Goal: Transaction & Acquisition: Purchase product/service

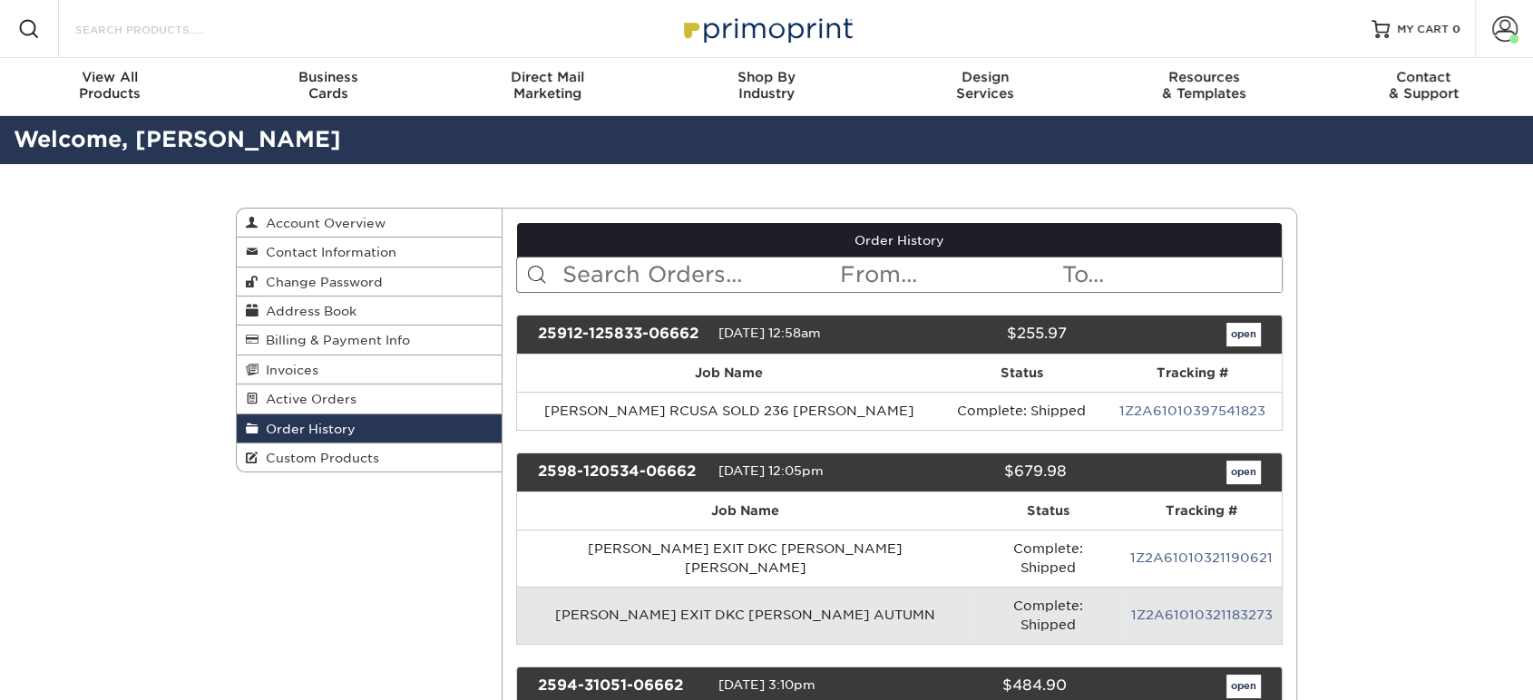
click at [179, 34] on input "Search Products" at bounding box center [161, 29] width 177 height 22
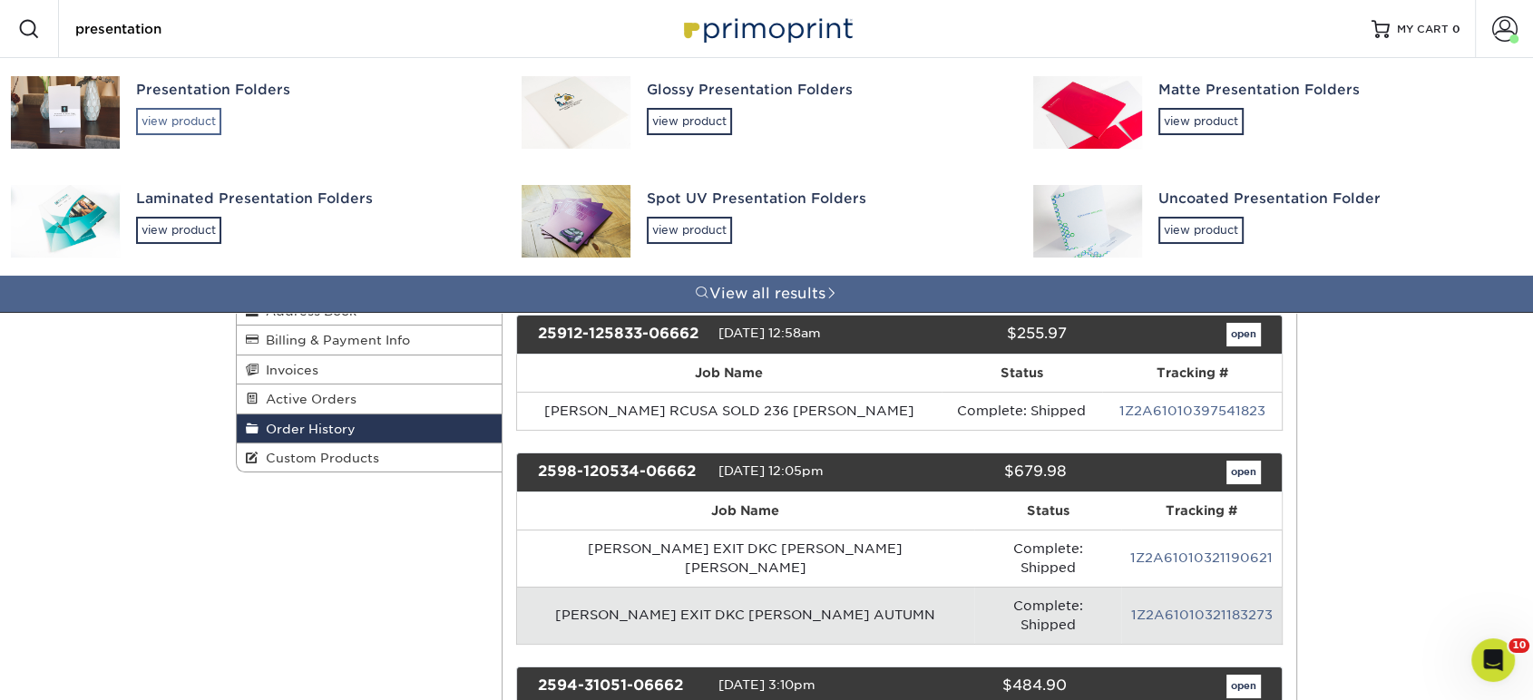
type input "presentation"
click at [197, 129] on div "view product" at bounding box center [178, 121] width 85 height 27
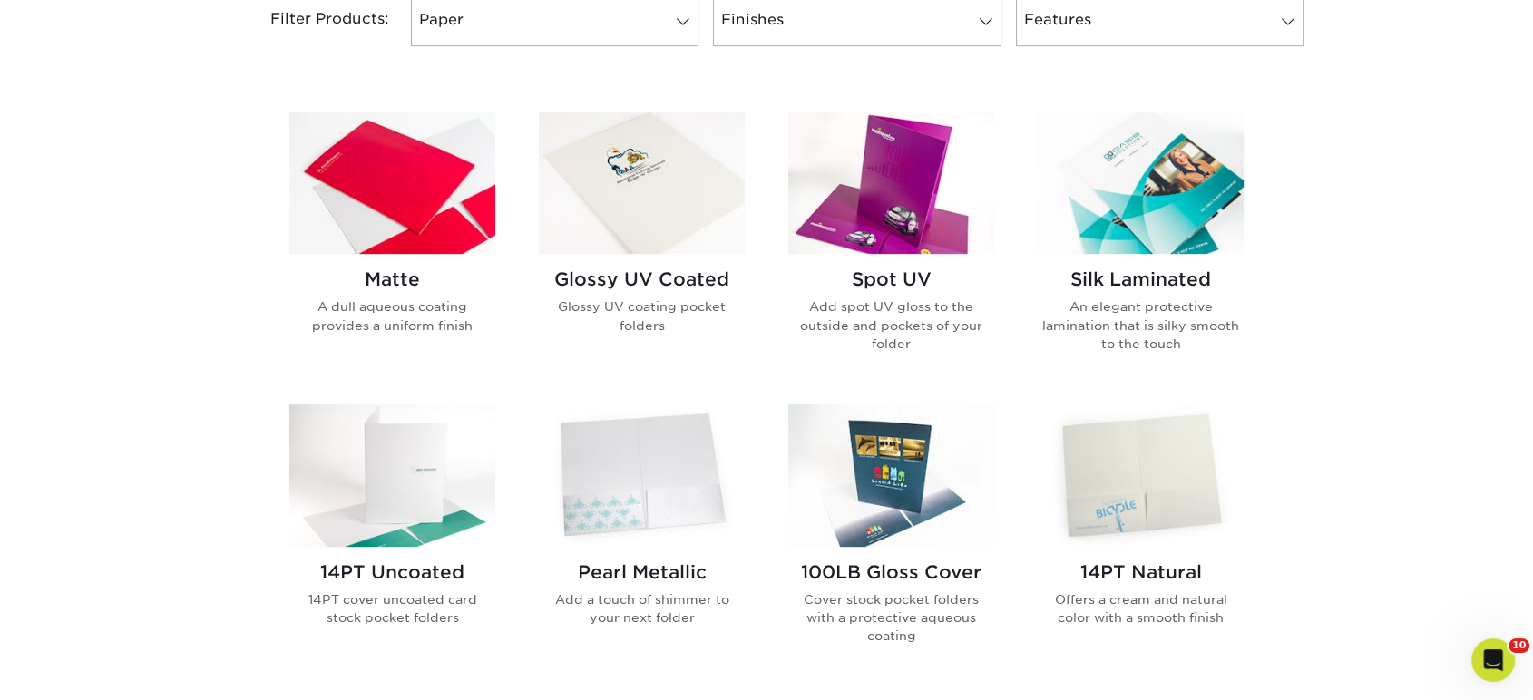
click at [644, 180] on img at bounding box center [642, 183] width 206 height 142
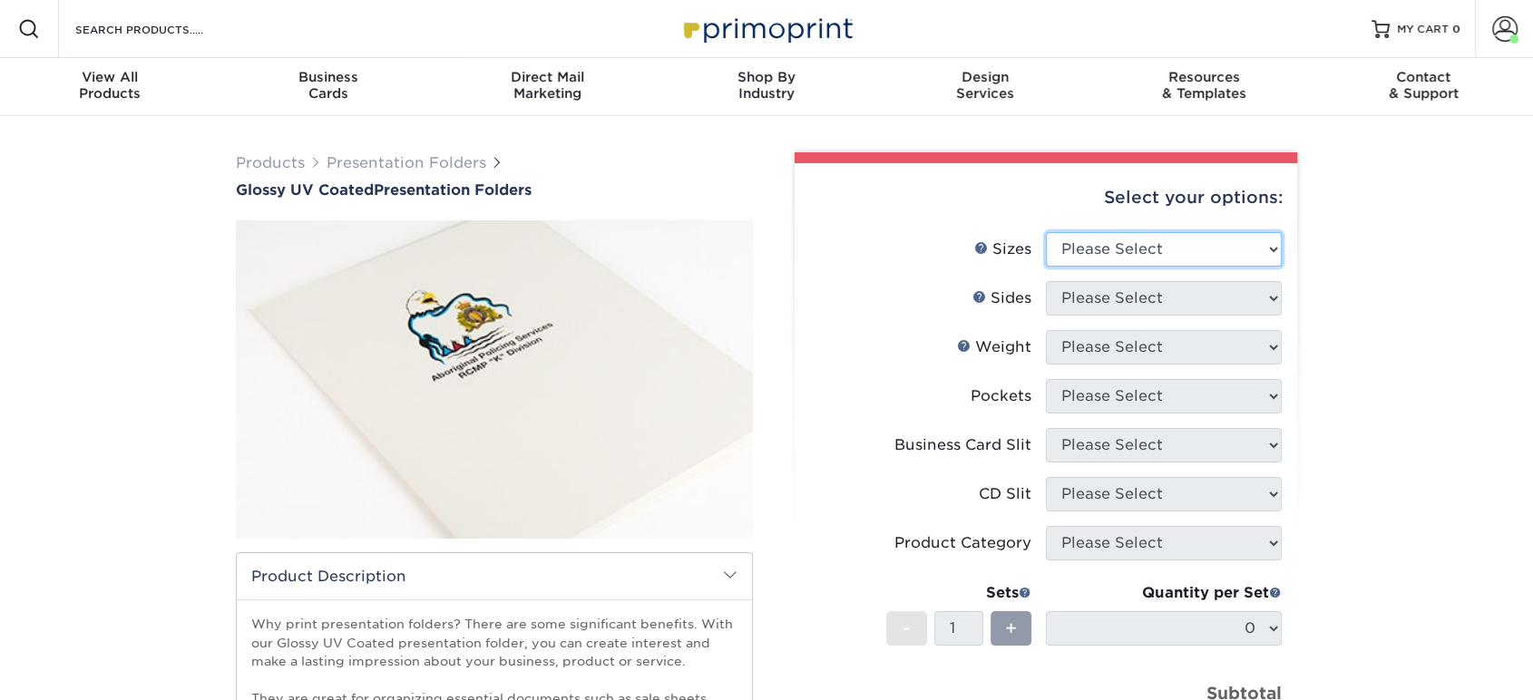
click at [1108, 261] on select "Please Select 5.25" x 10.5" 6" x 9" 9" x 12" 9" x 14.5"" at bounding box center [1164, 249] width 236 height 34
select select "9.00x12.00"
click at [1046, 232] on select "Please Select 5.25" x 10.5" 6" x 9" 9" x 12" 9" x 14.5"" at bounding box center [1164, 249] width 236 height 34
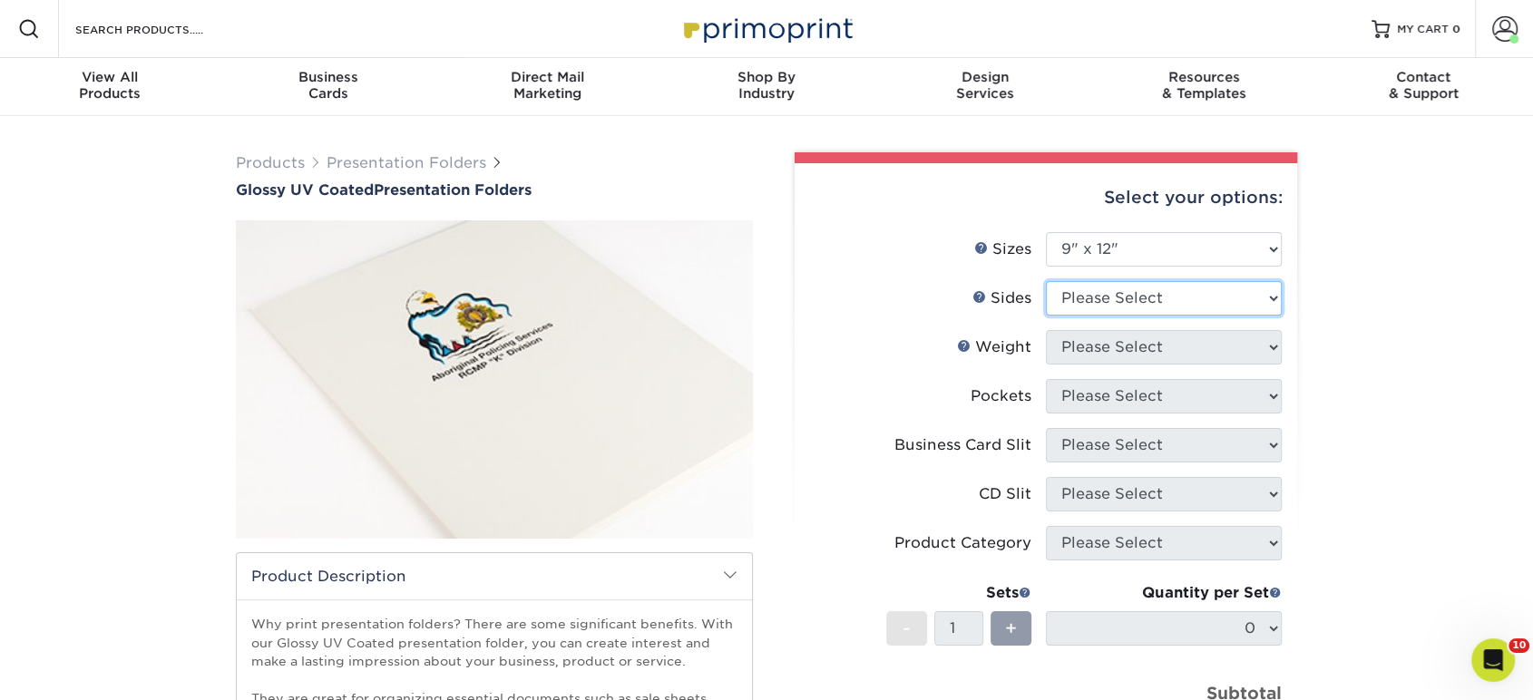
click at [1114, 301] on select "Please Select Print Both Sides Print Front Only" at bounding box center [1164, 298] width 236 height 34
select select "32d3c223-f82c-492b-b915-ba065a00862f"
click at [1046, 281] on select "Please Select Print Both Sides Print Front Only" at bounding box center [1164, 298] width 236 height 34
click at [1118, 354] on select "Please Select 14PT 16PT" at bounding box center [1164, 347] width 236 height 34
select select "14PT"
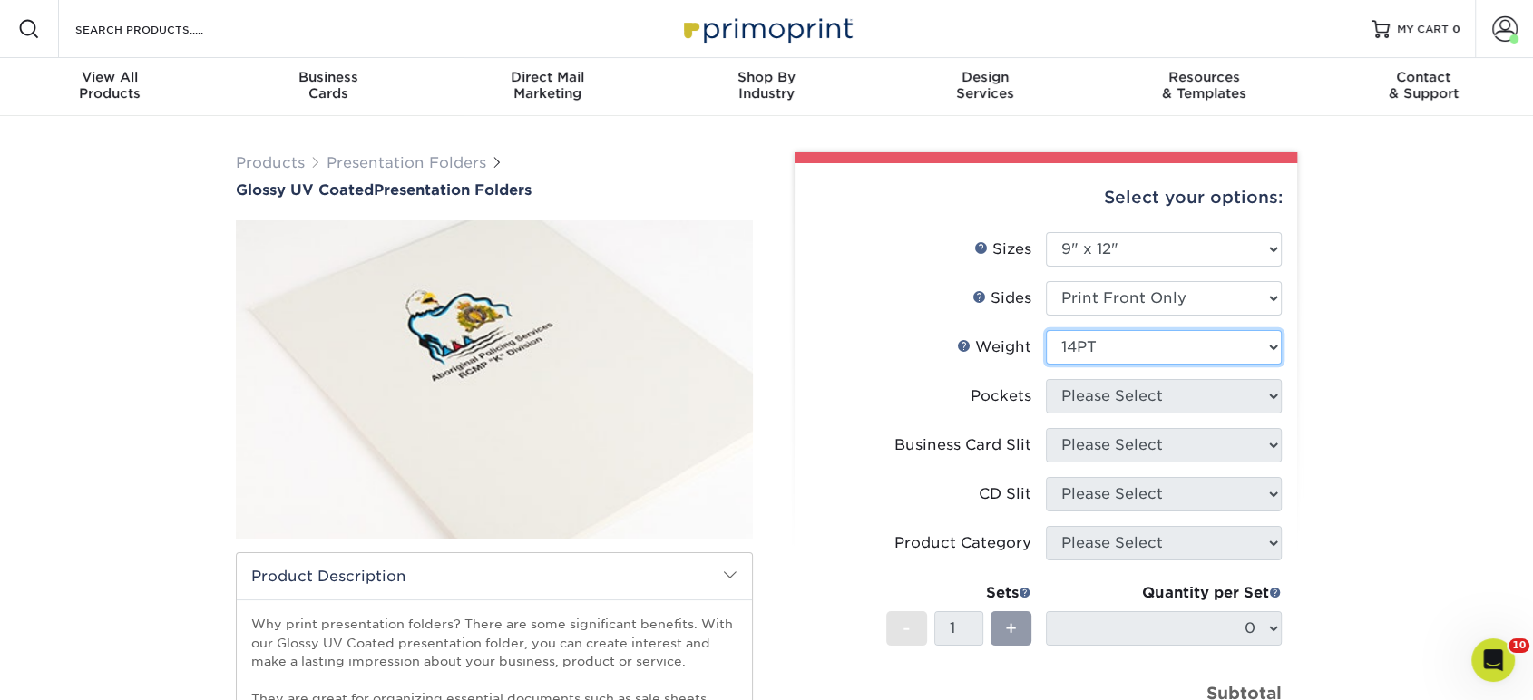
click at [1046, 330] on select "Please Select 14PT 16PT" at bounding box center [1164, 347] width 236 height 34
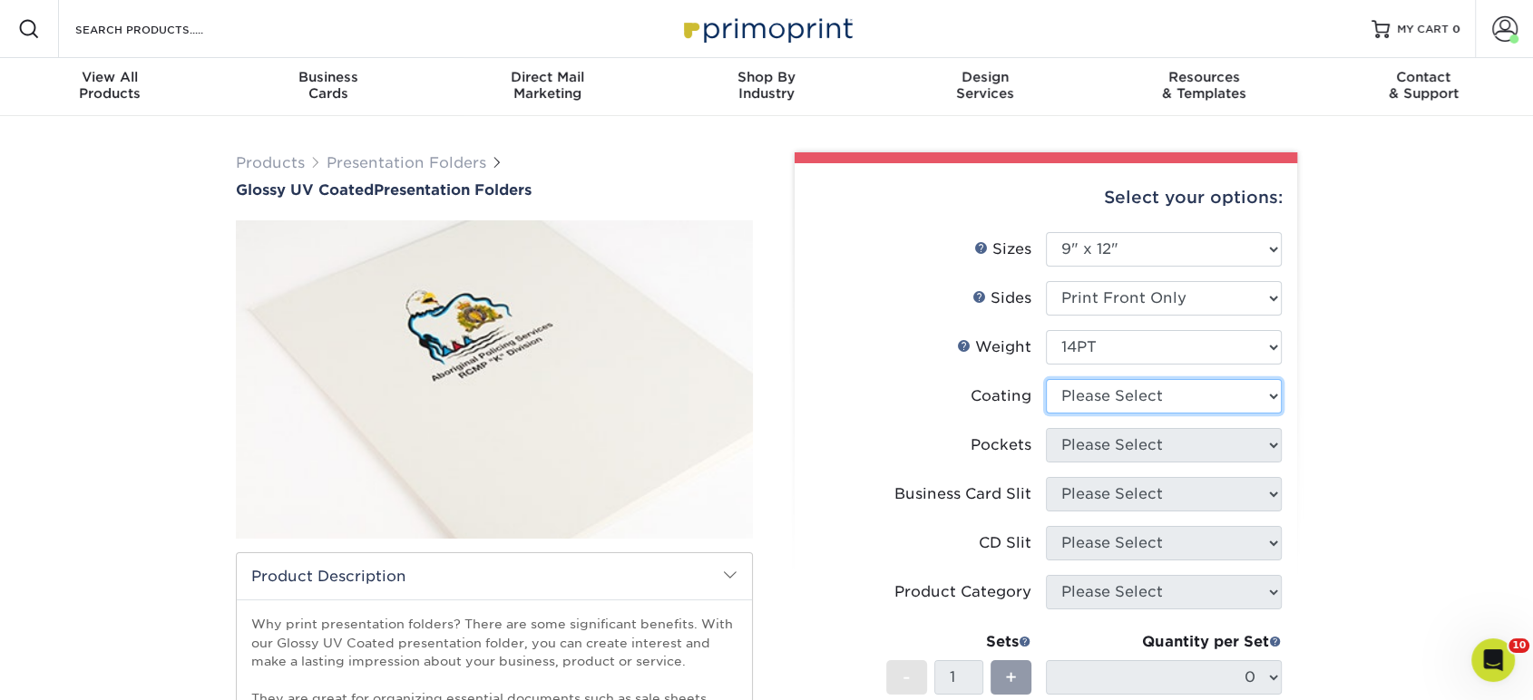
click at [1107, 395] on select at bounding box center [1164, 396] width 236 height 34
select select "1e8116af-acfc-44b1-83dc-8181aa338834"
click at [1046, 379] on select at bounding box center [1164, 396] width 236 height 34
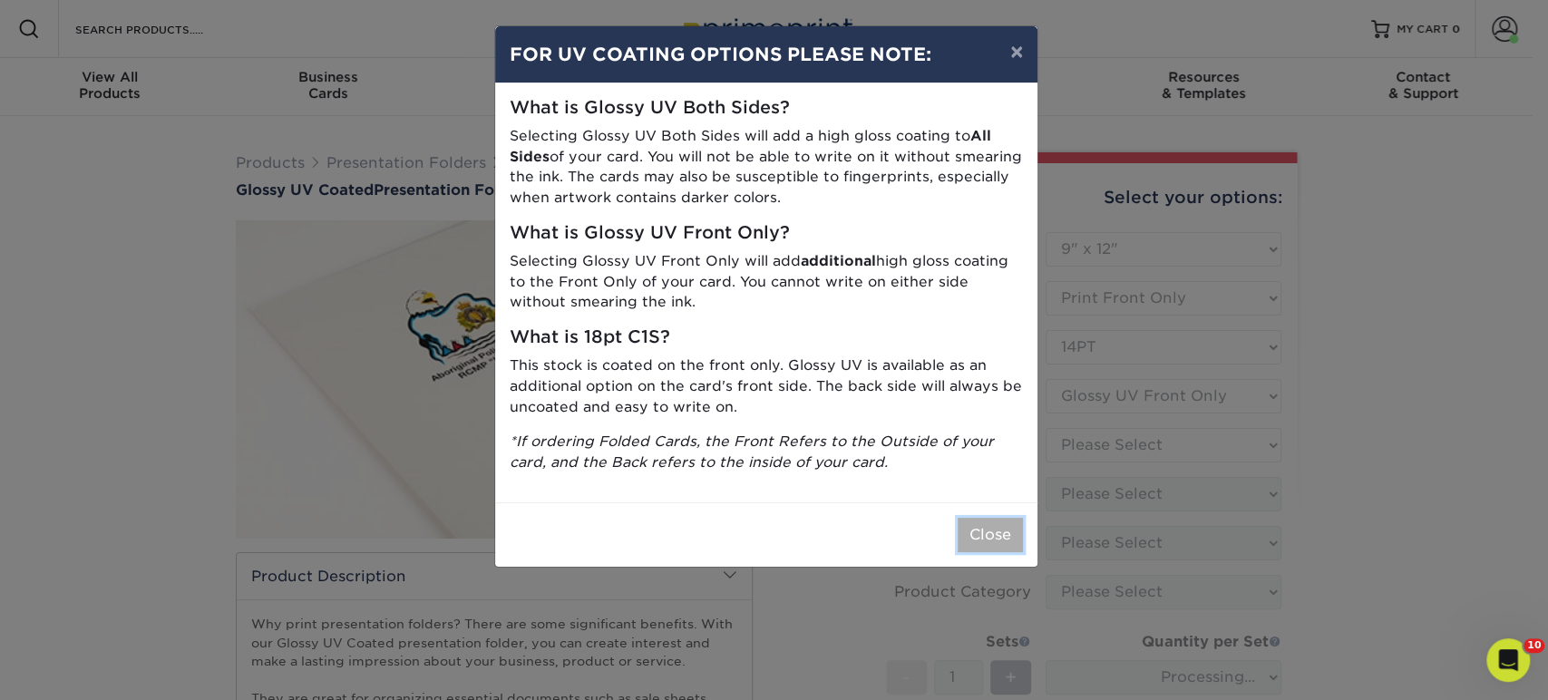
click at [993, 526] on button "Close" at bounding box center [990, 535] width 65 height 34
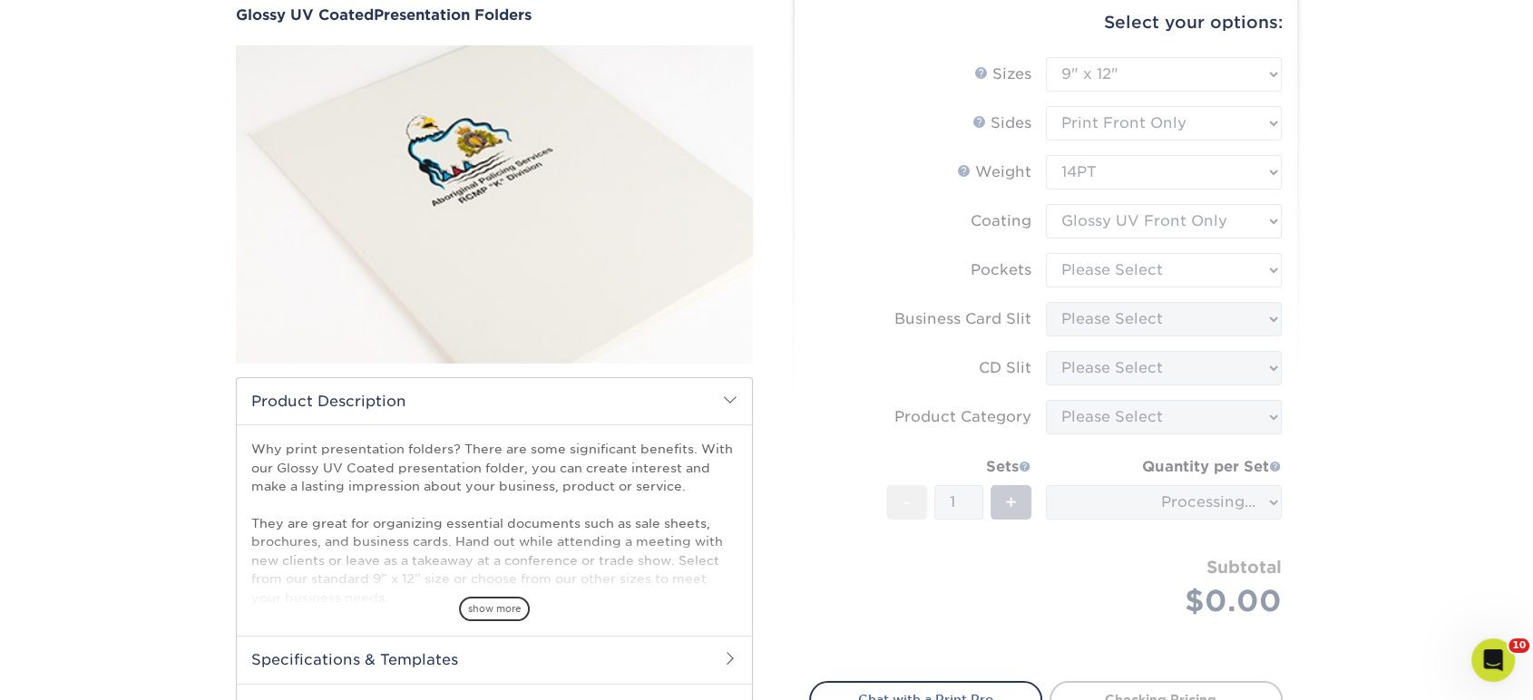
scroll to position [201, 0]
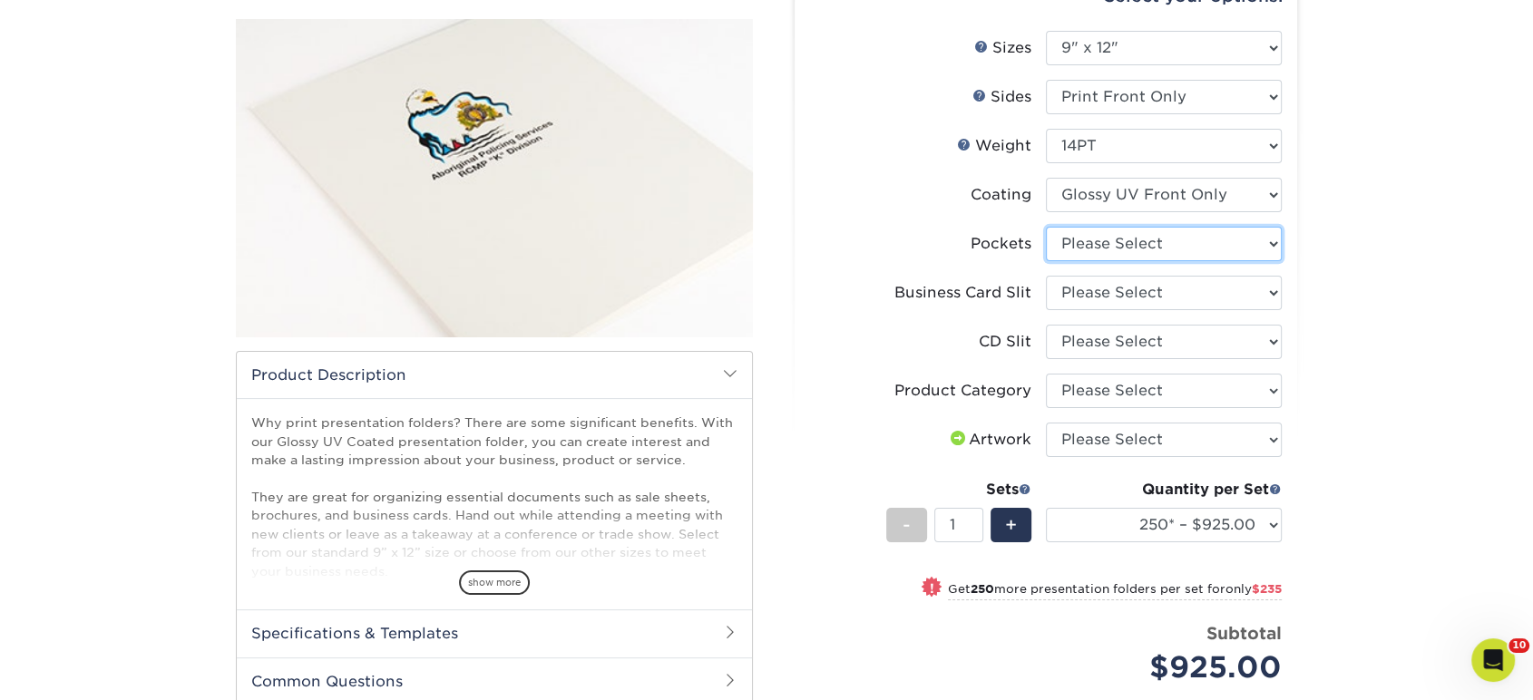
click at [1075, 245] on select "Please Select 1 Pocket on the Left (Front) Side 1 Pocket on the Right (Back) Si…" at bounding box center [1164, 244] width 236 height 34
select select "e8427203-e3c7-4640-a4e8-bae00c228d98"
click at [1046, 227] on select "Please Select 1 Pocket on the Left (Front) Side 1 Pocket on the Right (Back) Si…" at bounding box center [1164, 244] width 236 height 34
click at [1103, 281] on select "Please Select No Business Card Slits On Both Pockets - Horizontal On Both Pocke…" at bounding box center [1164, 293] width 236 height 34
select select "72a87a50-32e6-4b0a-b352-83a99595e5b9"
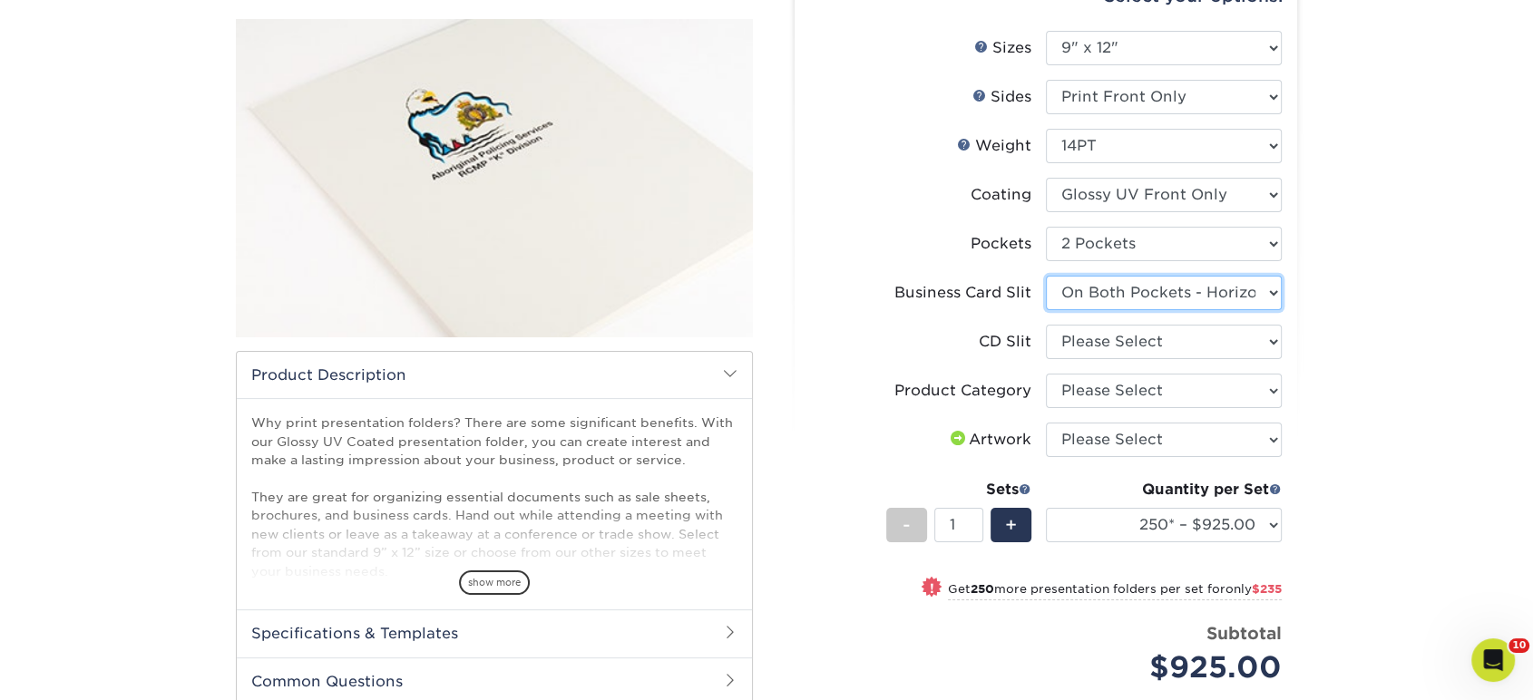
click at [1046, 276] on select "Please Select No Business Card Slits On Both Pockets - Horizontal On Both Pocke…" at bounding box center [1164, 293] width 236 height 34
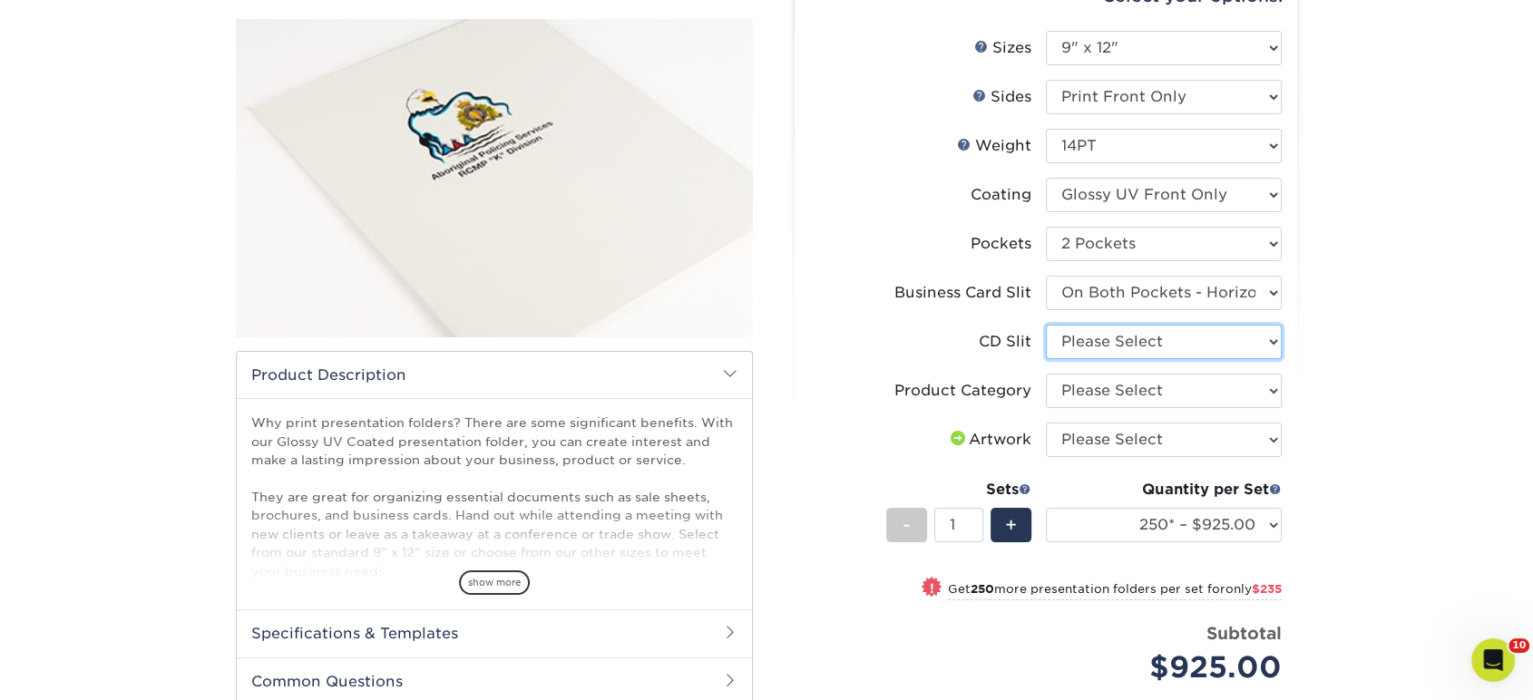
click at [1112, 341] on select "Please Select No CD Slit On the Left (Front) Pocket On the Right (Back) Pocket" at bounding box center [1164, 342] width 236 height 34
select select "a092264a-7428-4d8e-b024-417dbebc6e25"
click at [1046, 325] on select "Please Select No CD Slit On the Left (Front) Pocket On the Right (Back) Pocket" at bounding box center [1164, 342] width 236 height 34
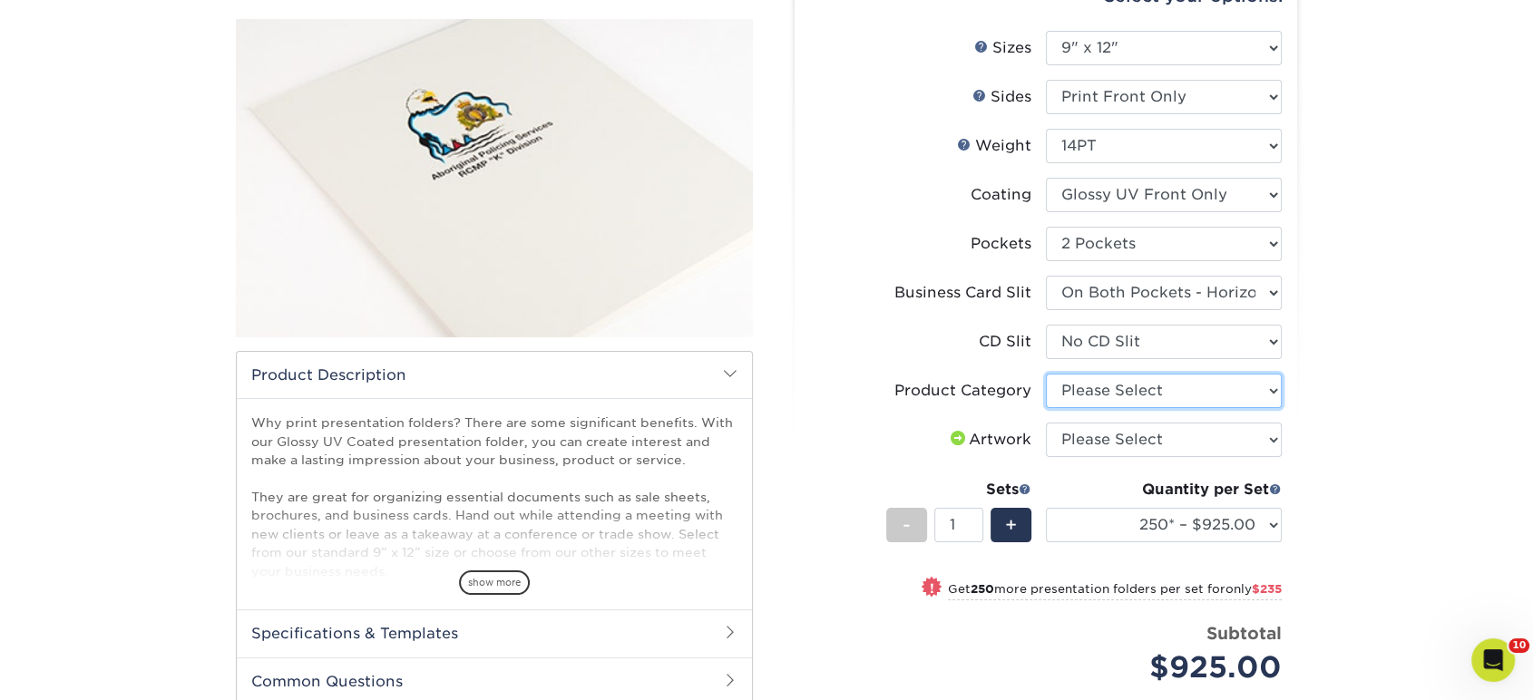
click at [1111, 397] on select "Please Select Presentation Folders" at bounding box center [1164, 391] width 236 height 34
select select "57f7a581-ec4a-49d7-930d-eb044a1d12ac"
click at [1046, 374] on select "Please Select Presentation Folders" at bounding box center [1164, 391] width 236 height 34
click at [1103, 435] on select "Please Select I will upload files I need a design - $75" at bounding box center [1164, 440] width 236 height 34
select select "upload"
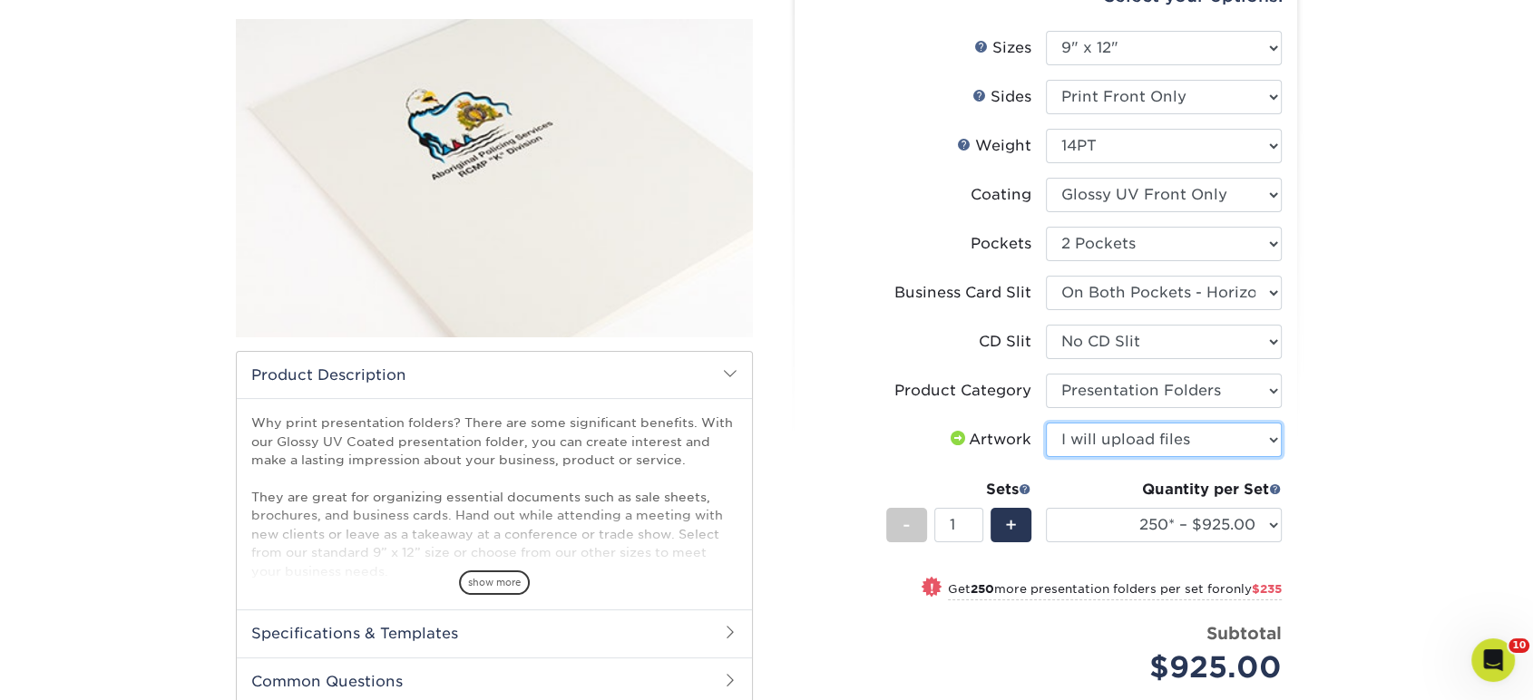
click at [1046, 423] on select "Please Select I will upload files I need a design - $75" at bounding box center [1164, 440] width 236 height 34
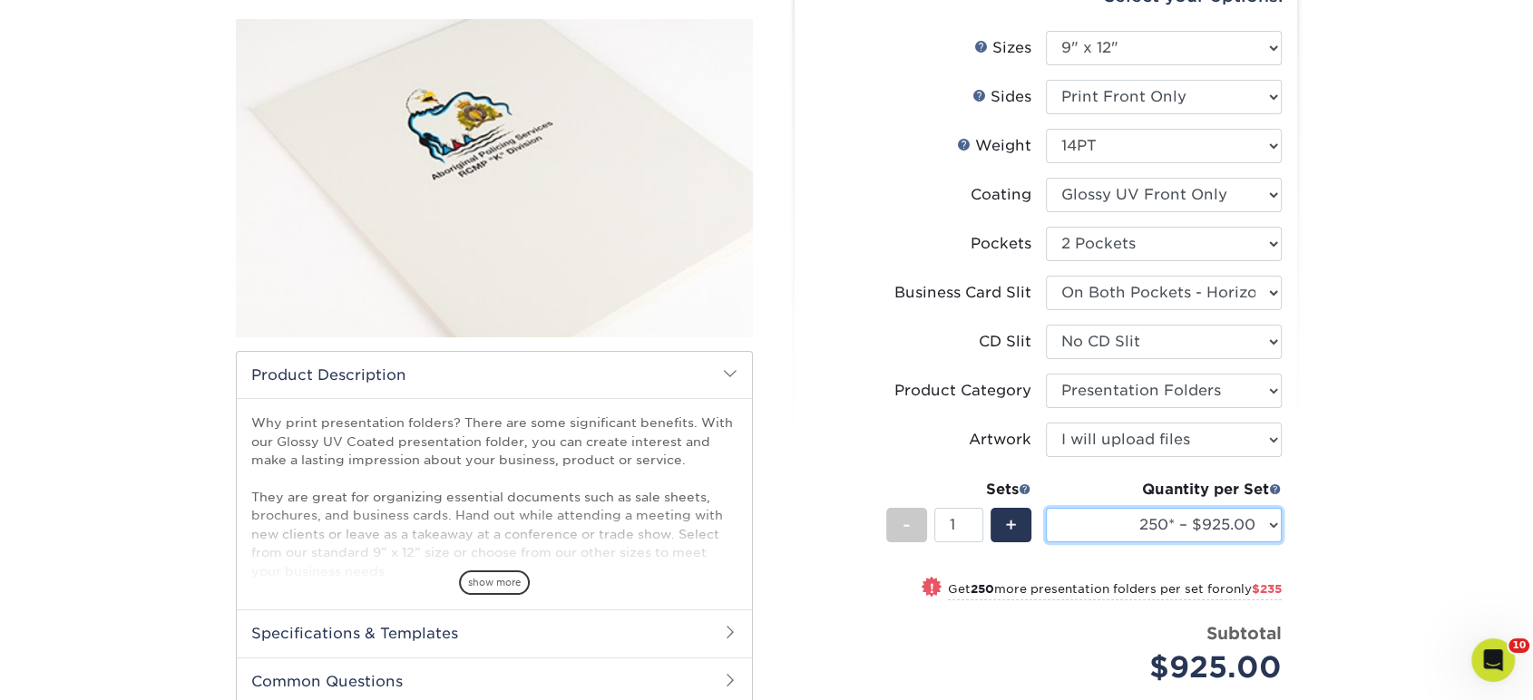
click at [1097, 523] on select "250* – $925.00 500 – $1160.00 1000 – $1380.00 2500 – $2431.00 5000 – $4017.00 1…" at bounding box center [1164, 525] width 236 height 34
click at [867, 629] on div "Price per set $925.00" at bounding box center [928, 655] width 236 height 69
